Goal: Task Accomplishment & Management: Complete application form

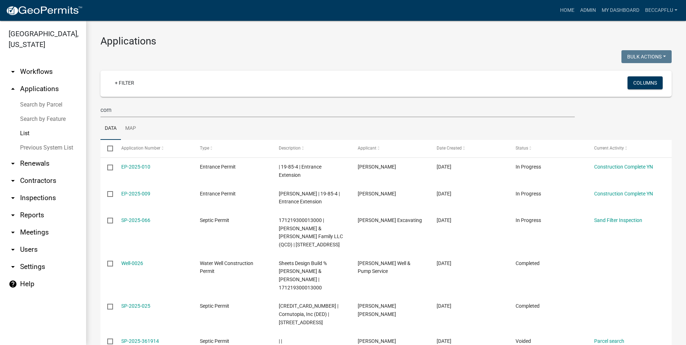
click at [23, 126] on link "List" at bounding box center [43, 133] width 86 height 14
click at [26, 126] on link "List" at bounding box center [43, 133] width 86 height 14
click at [60, 8] on img at bounding box center [44, 10] width 77 height 11
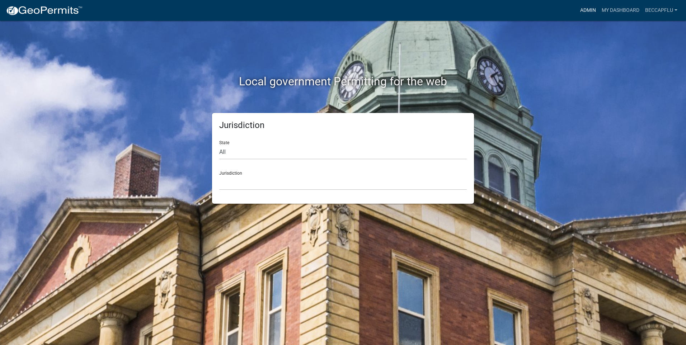
click at [587, 8] on link "Admin" at bounding box center [589, 11] width 22 height 14
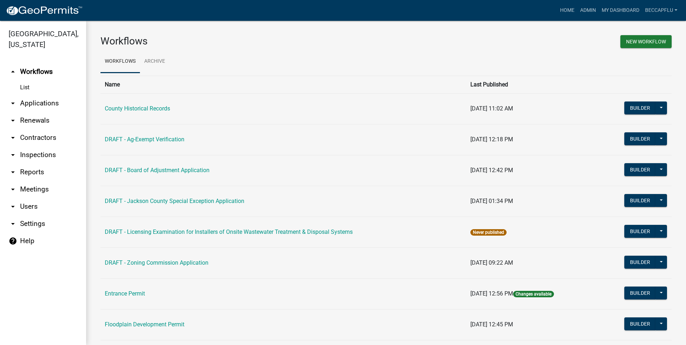
click at [41, 95] on link "arrow_drop_down Applications" at bounding box center [43, 103] width 86 height 17
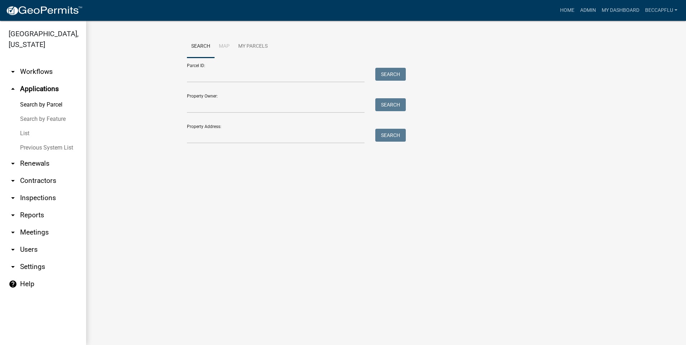
click at [24, 126] on link "List" at bounding box center [43, 133] width 86 height 14
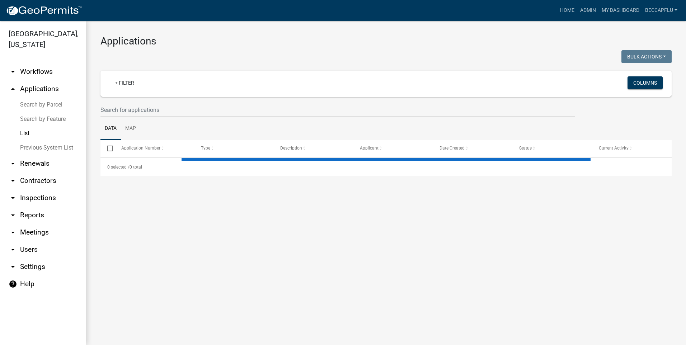
select select "3: 100"
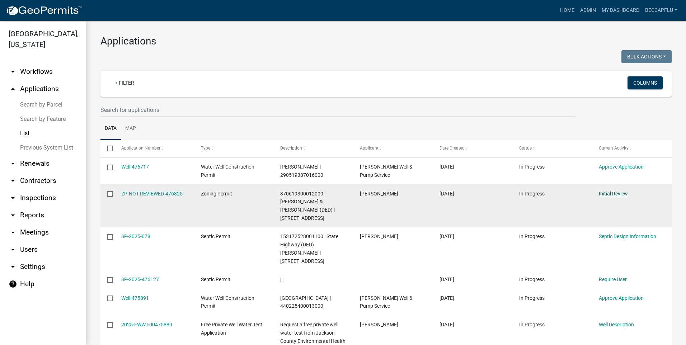
click at [617, 194] on link "Initial Review" at bounding box center [613, 194] width 29 height 6
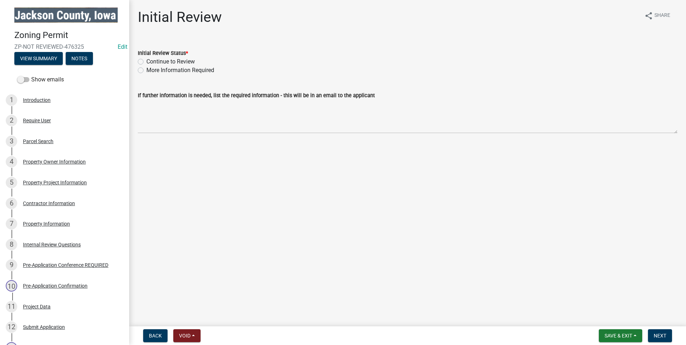
click at [146, 62] on label "Continue to Review" at bounding box center [170, 61] width 48 height 9
click at [146, 62] on input "Continue to Review" at bounding box center [148, 59] width 5 height 5
radio input "true"
click at [661, 333] on span "Next" at bounding box center [660, 336] width 13 height 6
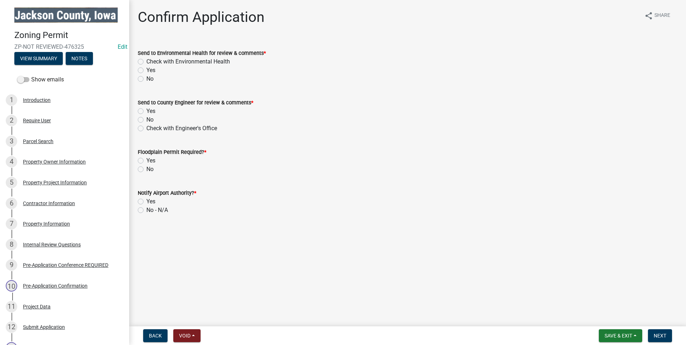
click at [146, 62] on label "Check with Environmental Health" at bounding box center [188, 61] width 84 height 9
click at [146, 62] on input "Check with Environmental Health" at bounding box center [148, 59] width 5 height 5
radio input "true"
click at [146, 127] on label "Check with Engineer's Office" at bounding box center [181, 128] width 71 height 9
click at [146, 127] on input "Check with Engineer's Office" at bounding box center [148, 126] width 5 height 5
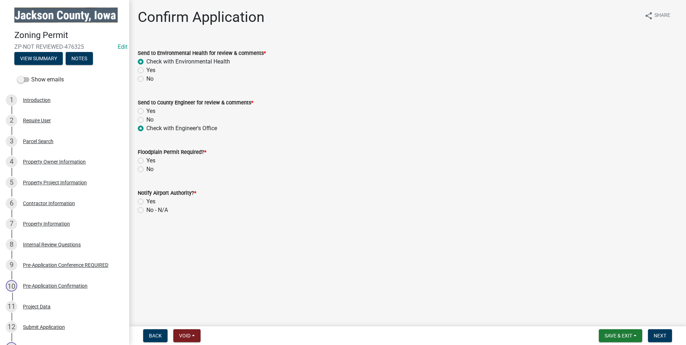
radio input "true"
click at [146, 169] on label "No" at bounding box center [149, 169] width 7 height 9
click at [146, 169] on input "No" at bounding box center [148, 167] width 5 height 5
radio input "true"
click at [146, 211] on label "No - N/A" at bounding box center [157, 210] width 22 height 9
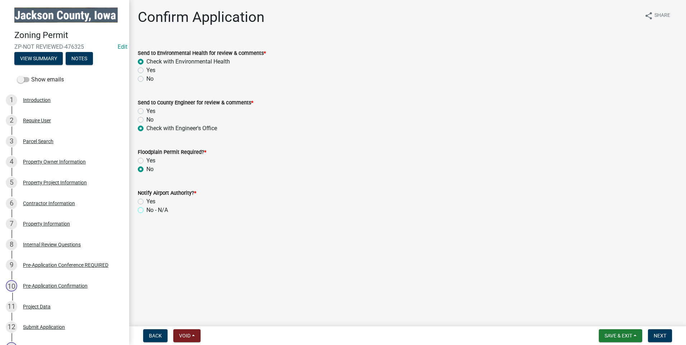
click at [146, 211] on input "No - N/A" at bounding box center [148, 208] width 5 height 5
radio input "true"
click at [660, 334] on span "Next" at bounding box center [660, 336] width 13 height 6
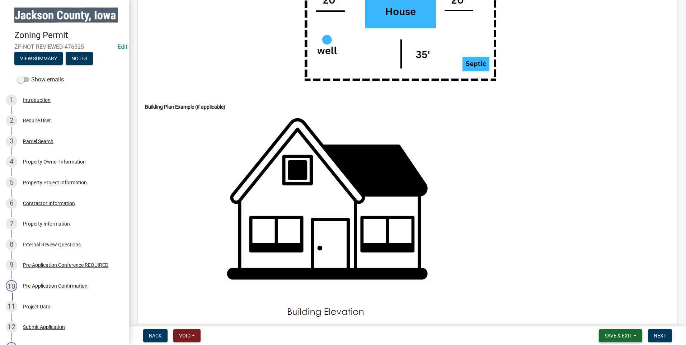
scroll to position [574, 0]
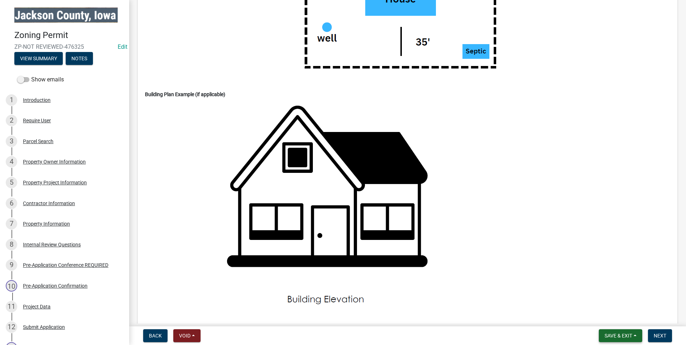
click at [638, 335] on button "Save & Exit" at bounding box center [620, 336] width 43 height 13
click at [622, 312] on button "Save & Exit" at bounding box center [613, 317] width 57 height 17
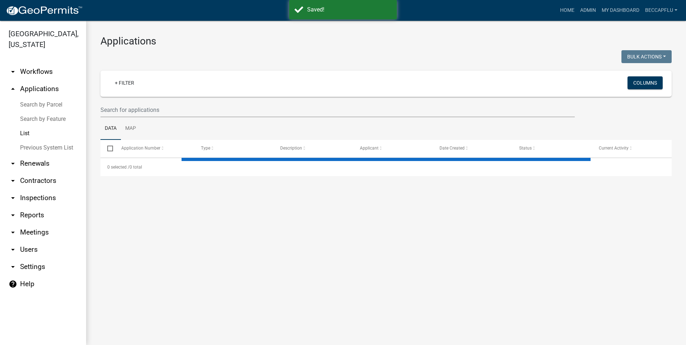
select select "3: 100"
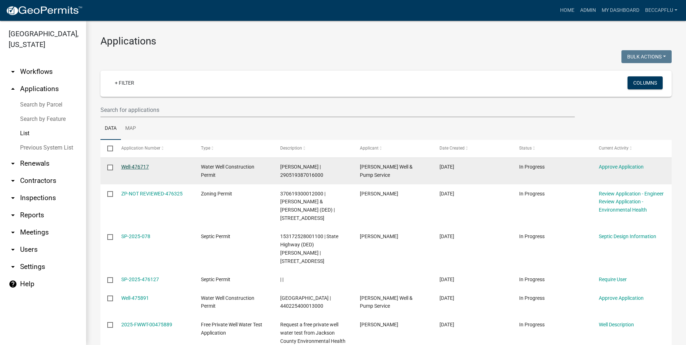
click at [135, 165] on link "Well-476717" at bounding box center [135, 167] width 28 height 6
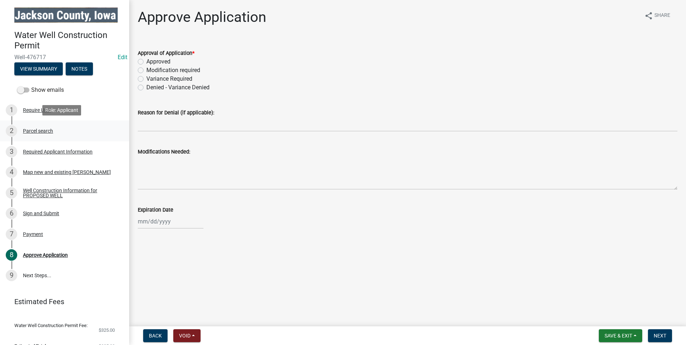
click at [36, 132] on div "Parcel search" at bounding box center [38, 131] width 30 height 5
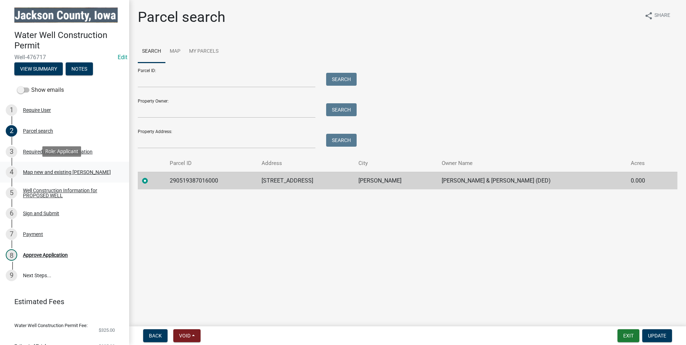
click at [59, 171] on div "Map new and existing [PERSON_NAME]" at bounding box center [67, 172] width 88 height 5
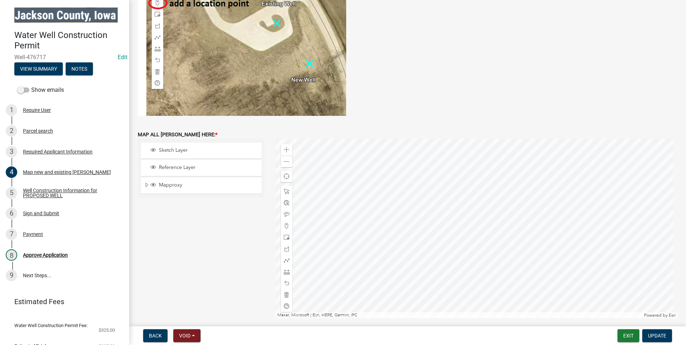
scroll to position [206, 0]
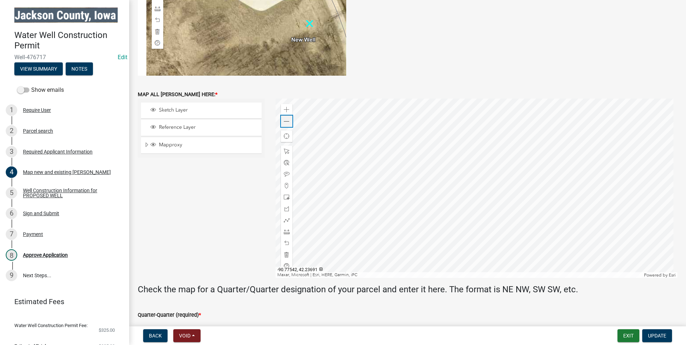
click at [288, 121] on span at bounding box center [287, 122] width 6 height 6
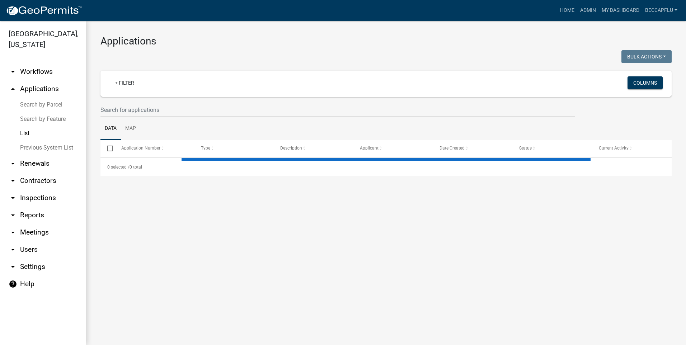
select select "3: 100"
